Goal: Information Seeking & Learning: Find specific fact

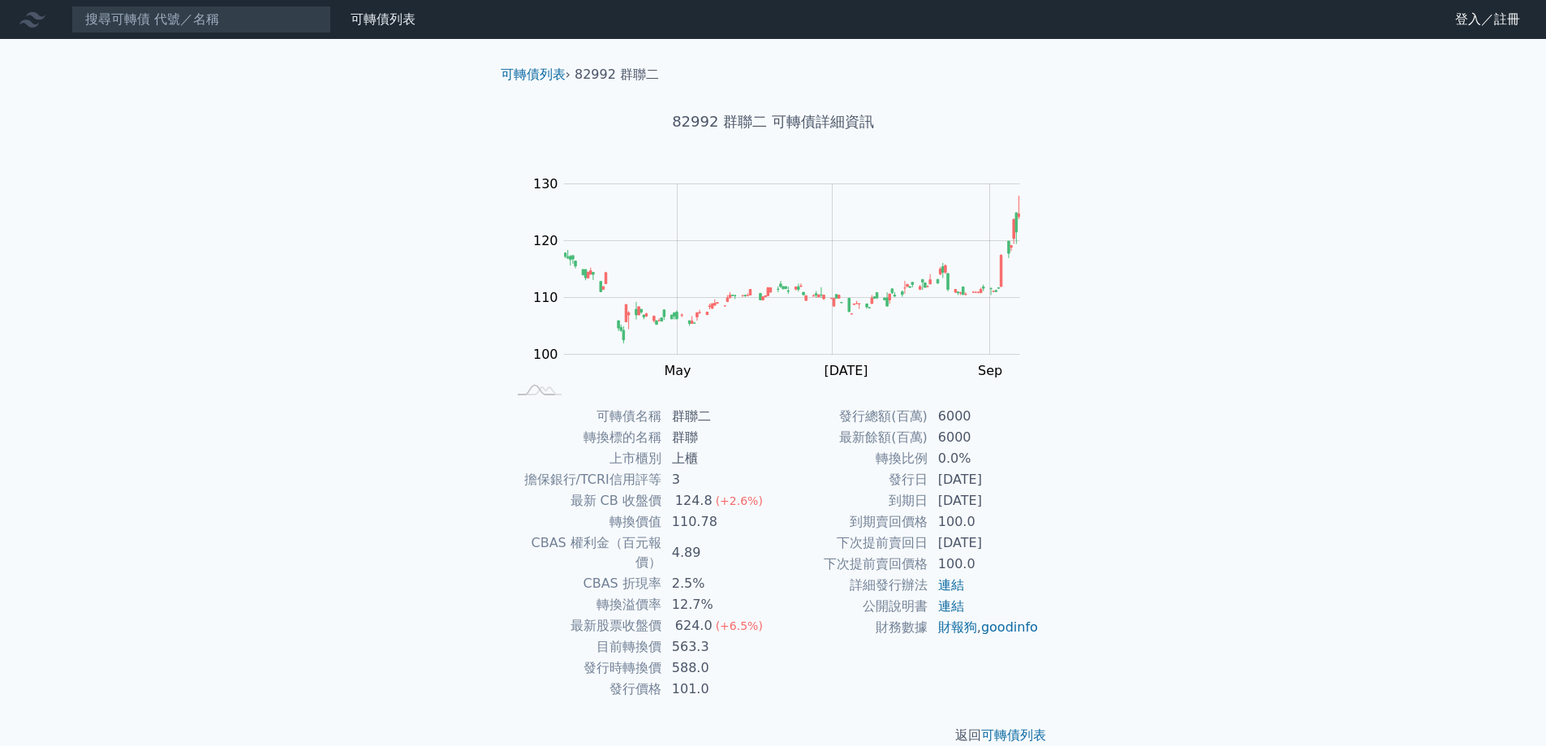
click at [675, 121] on h1 "82992 群聯二 可轉債詳細資訊" at bounding box center [773, 121] width 571 height 23
drag, startPoint x: 680, startPoint y: 121, endPoint x: 825, endPoint y: 123, distance: 144.5
click at [825, 123] on h1 "82992 群聯二 可轉債詳細資訊" at bounding box center [773, 121] width 571 height 23
click at [748, 129] on h1 "82992 群聯二 可轉債詳細資訊" at bounding box center [773, 121] width 571 height 23
drag, startPoint x: 713, startPoint y: 114, endPoint x: 813, endPoint y: 114, distance: 100.7
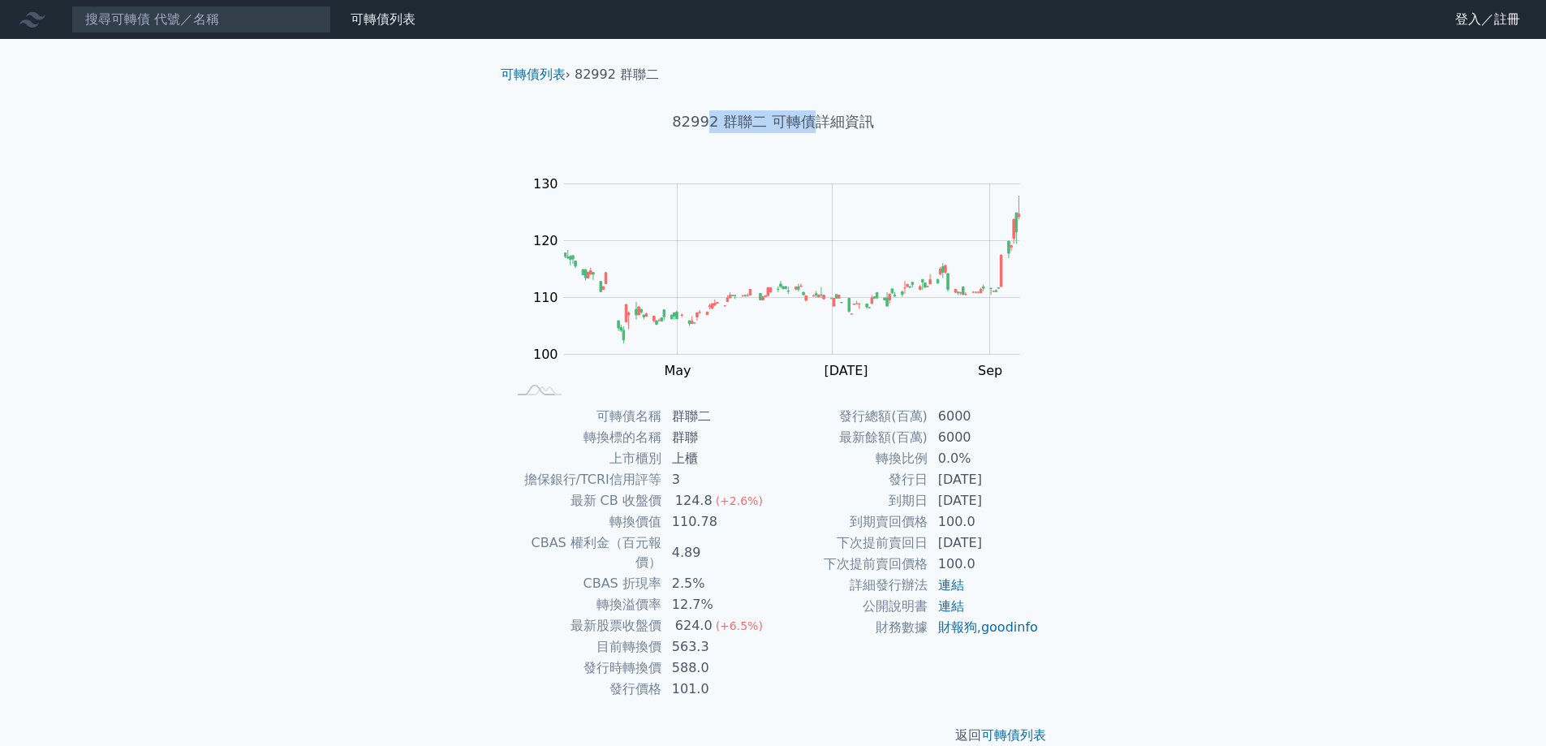
click at [813, 114] on h1 "82992 群聯二 可轉債詳細資訊" at bounding box center [773, 121] width 571 height 23
click at [751, 130] on h1 "82992 群聯二 可轉債詳細資訊" at bounding box center [773, 121] width 571 height 23
drag, startPoint x: 723, startPoint y: 116, endPoint x: 820, endPoint y: 119, distance: 96.7
click at [820, 119] on h1 "82992 群聯二 可轉債詳細資訊" at bounding box center [773, 121] width 571 height 23
copy h1 "群聯二 可轉債"
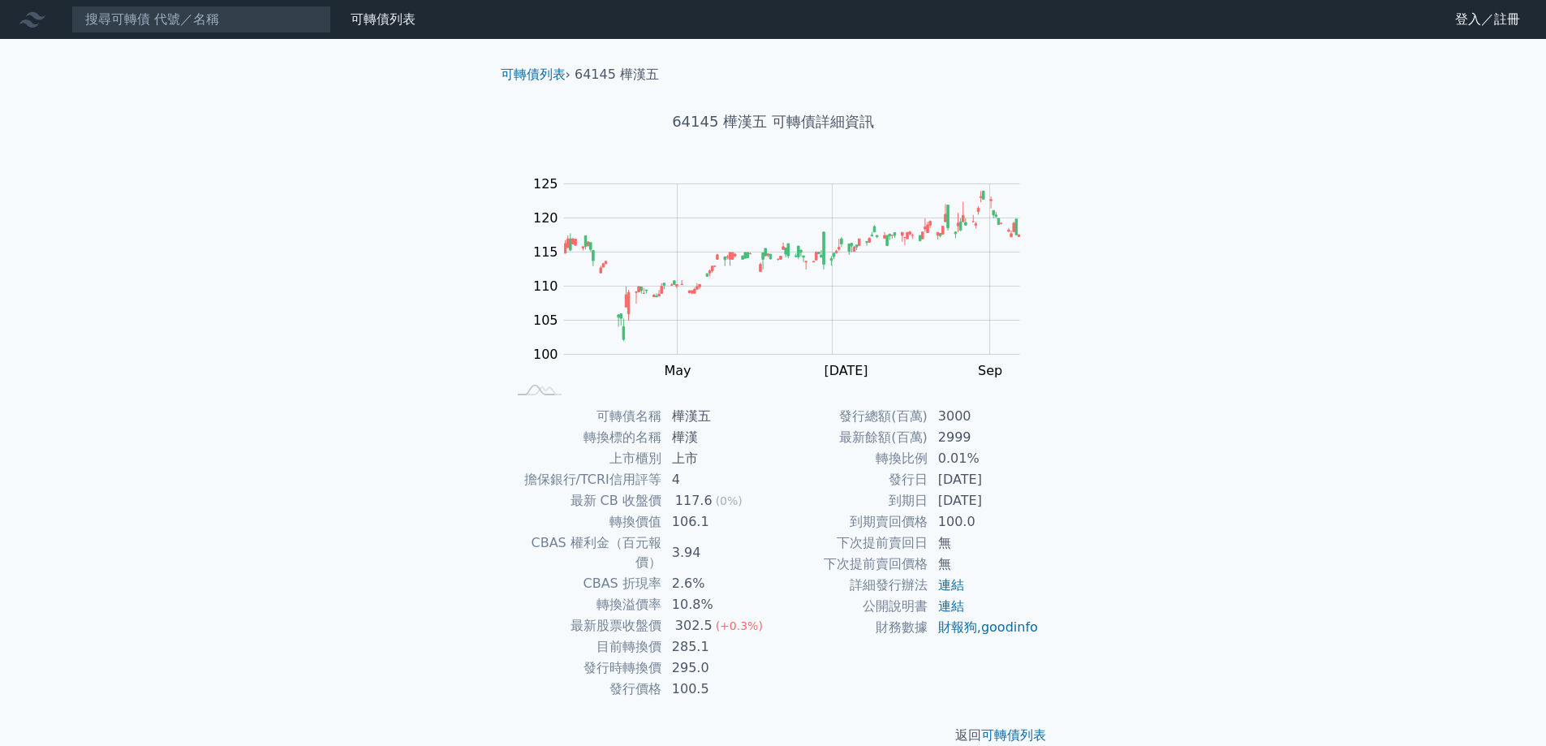
click at [891, 457] on td "轉換比例" at bounding box center [851, 458] width 155 height 21
